Goal: Find specific page/section: Find specific page/section

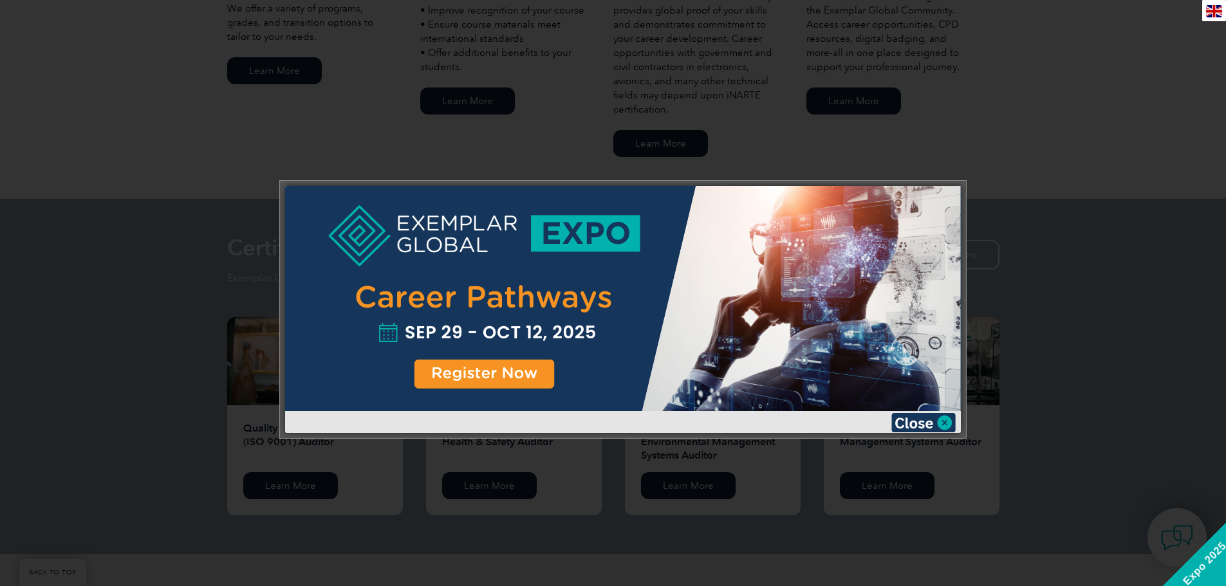
scroll to position [1112, 0]
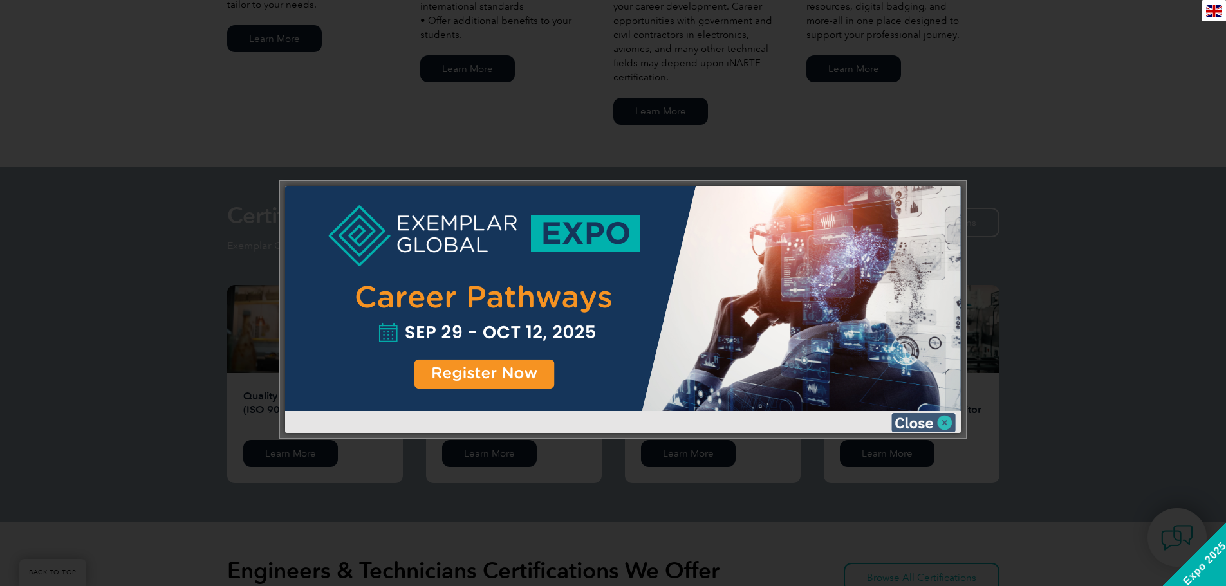
click at [910, 422] on img at bounding box center [924, 422] width 64 height 19
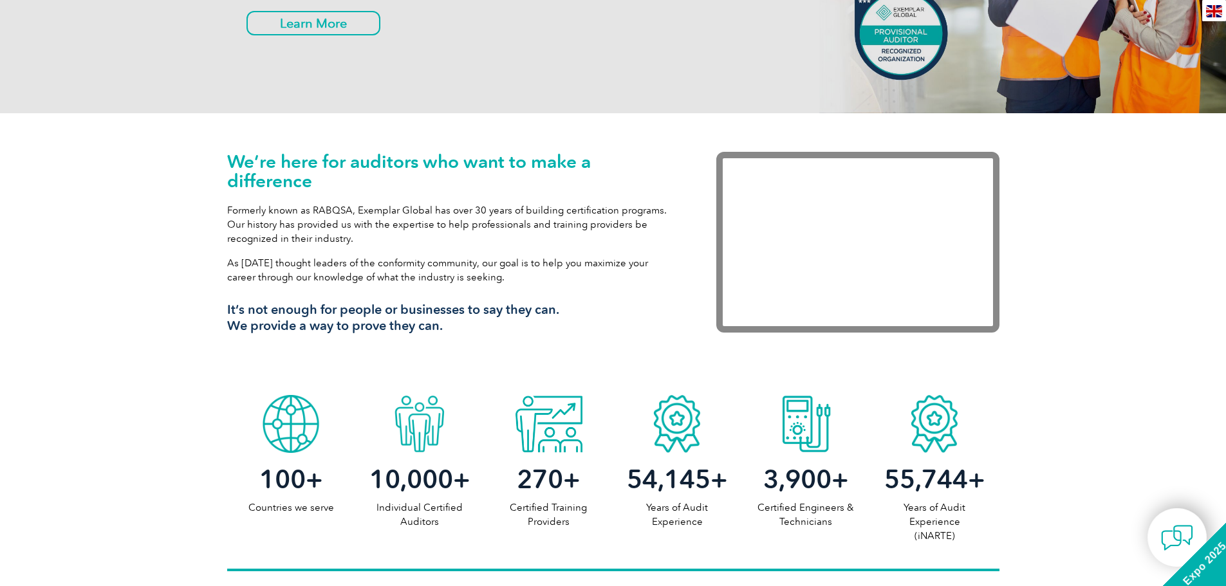
scroll to position [0, 0]
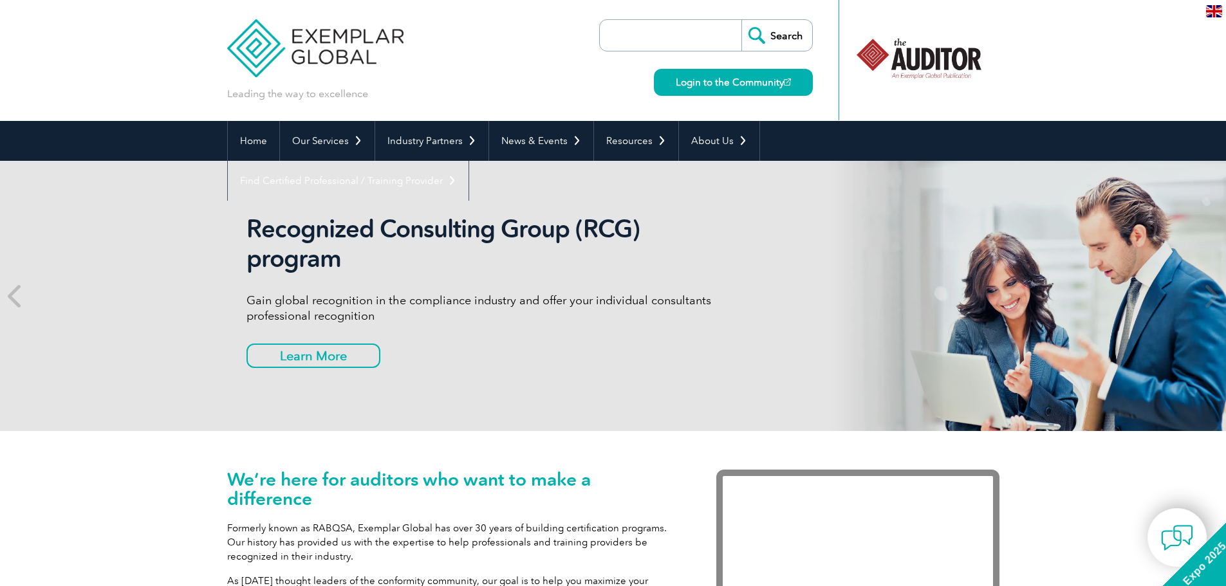
click at [646, 26] on input "search" at bounding box center [673, 35] width 135 height 31
type input "Wendy Edwarads"
click at [742, 20] on input "Search" at bounding box center [777, 35] width 71 height 31
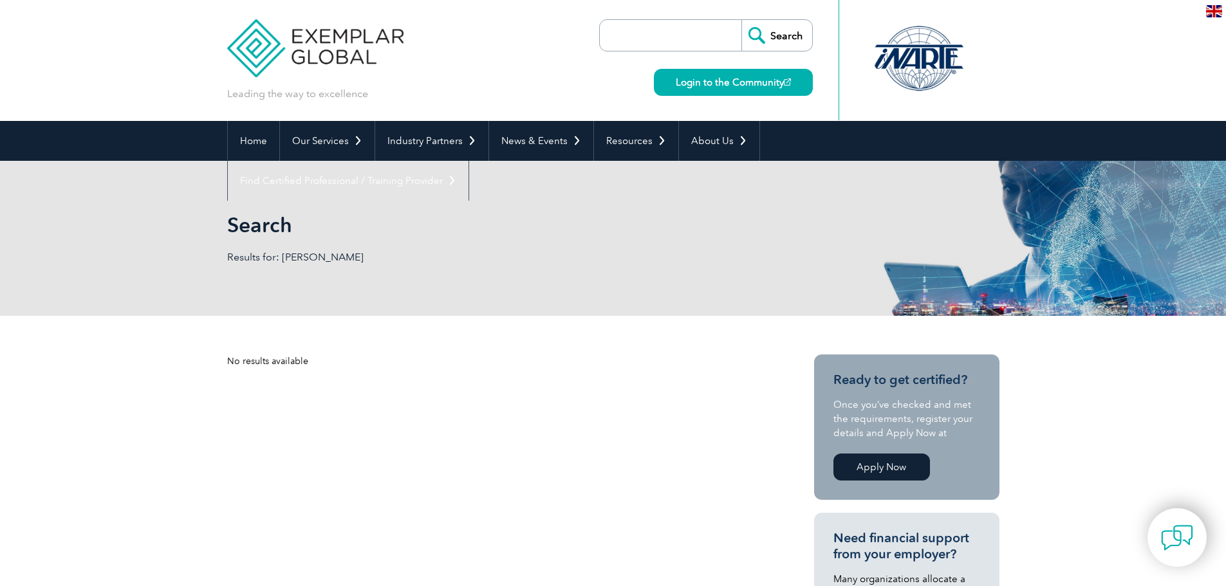
click at [696, 38] on input "search" at bounding box center [673, 35] width 135 height 31
type input "Wendy Edwards"
click at [742, 20] on input "Search" at bounding box center [777, 35] width 71 height 31
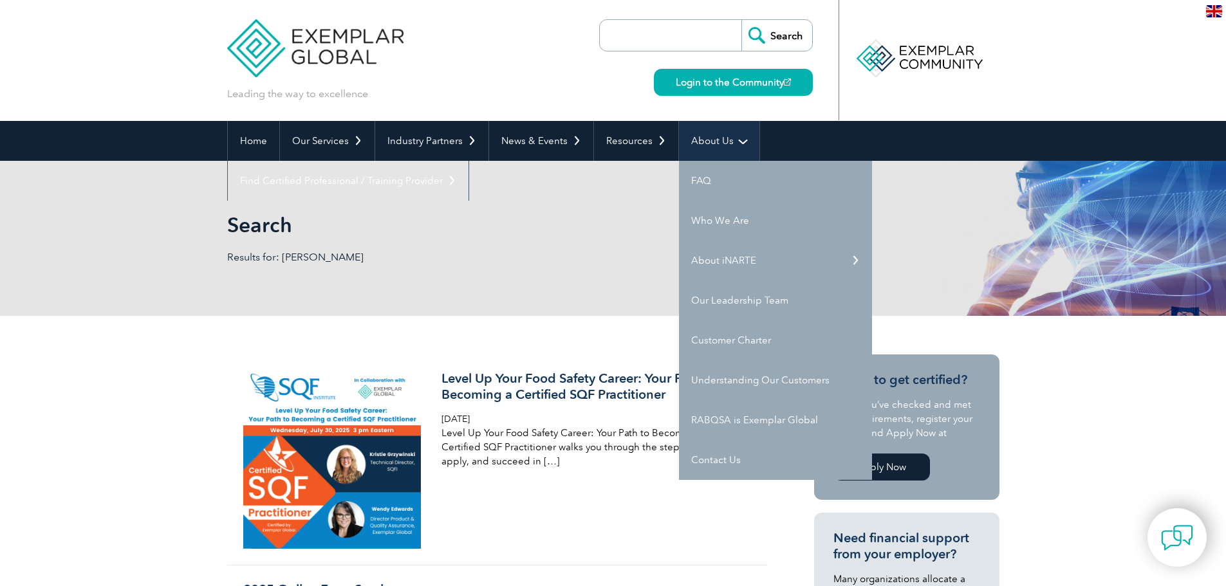
click at [727, 146] on link "About Us" at bounding box center [719, 141] width 80 height 40
click at [722, 296] on link "Our Leadership Team" at bounding box center [775, 301] width 193 height 40
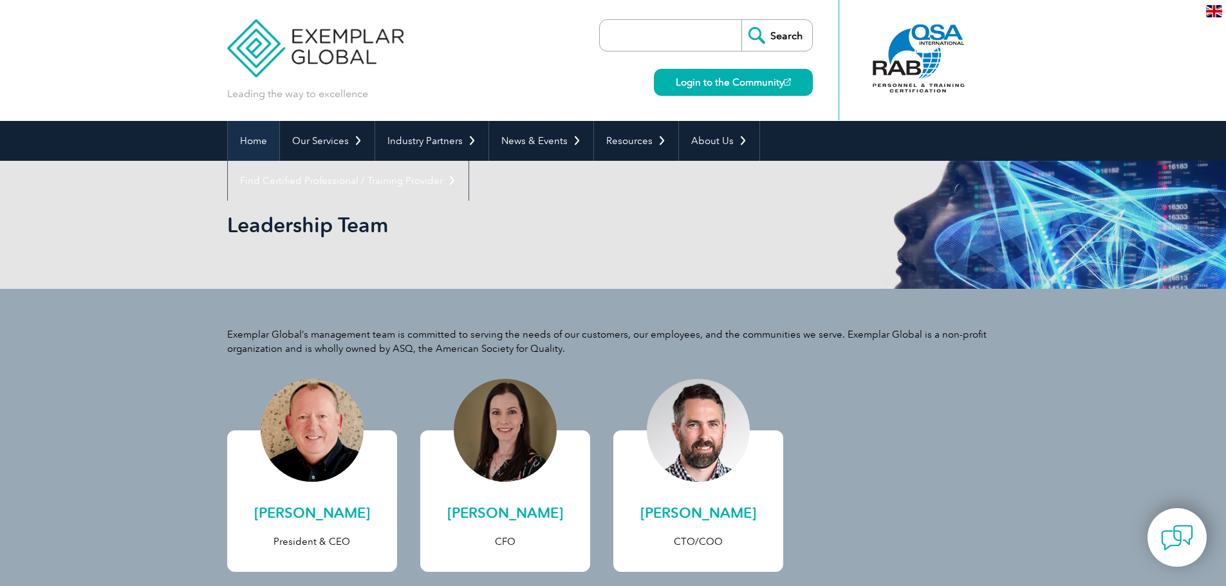
click at [256, 144] on link "Home" at bounding box center [254, 141] width 52 height 40
